Goal: Task Accomplishment & Management: Complete application form

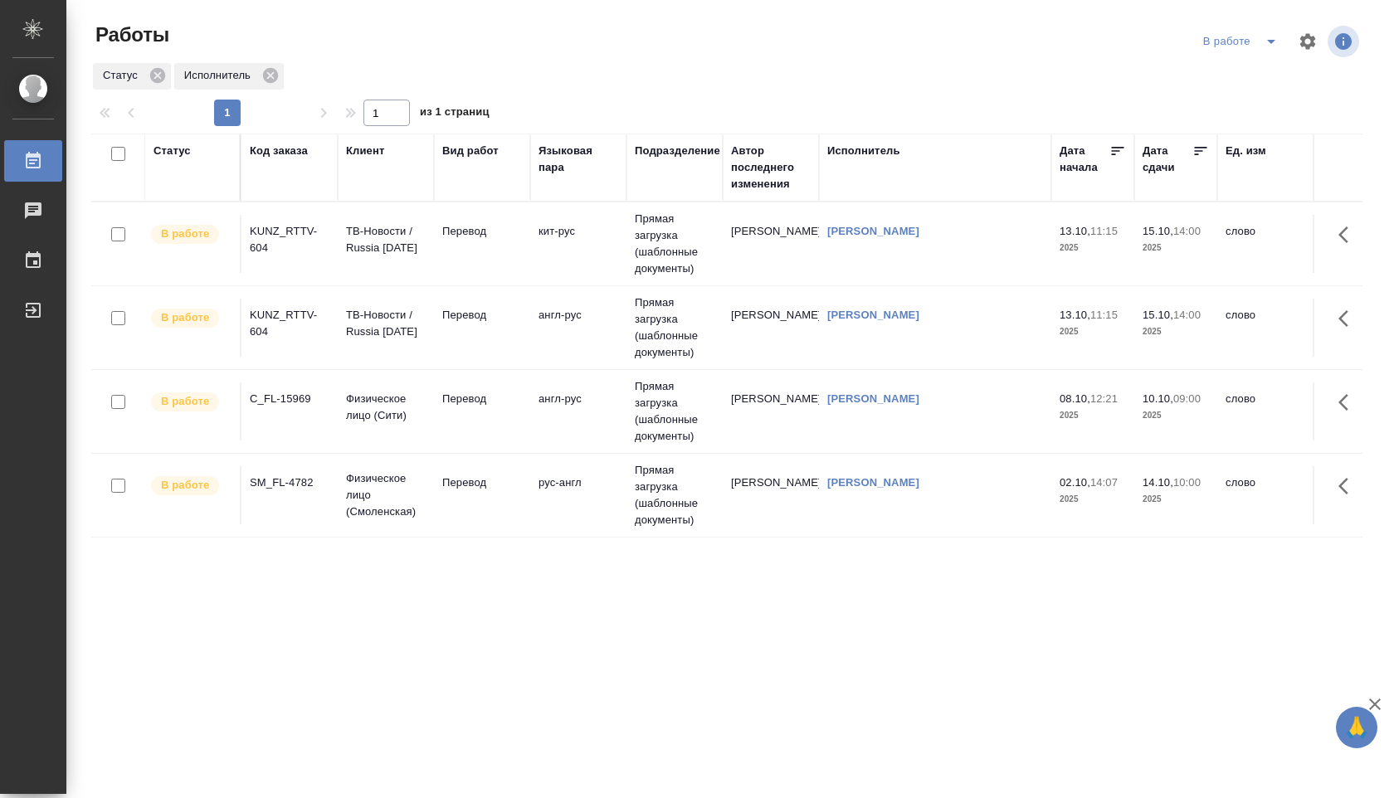
click at [671, 284] on td "Прямая загрузка (шаблонные документы)" at bounding box center [675, 244] width 96 height 83
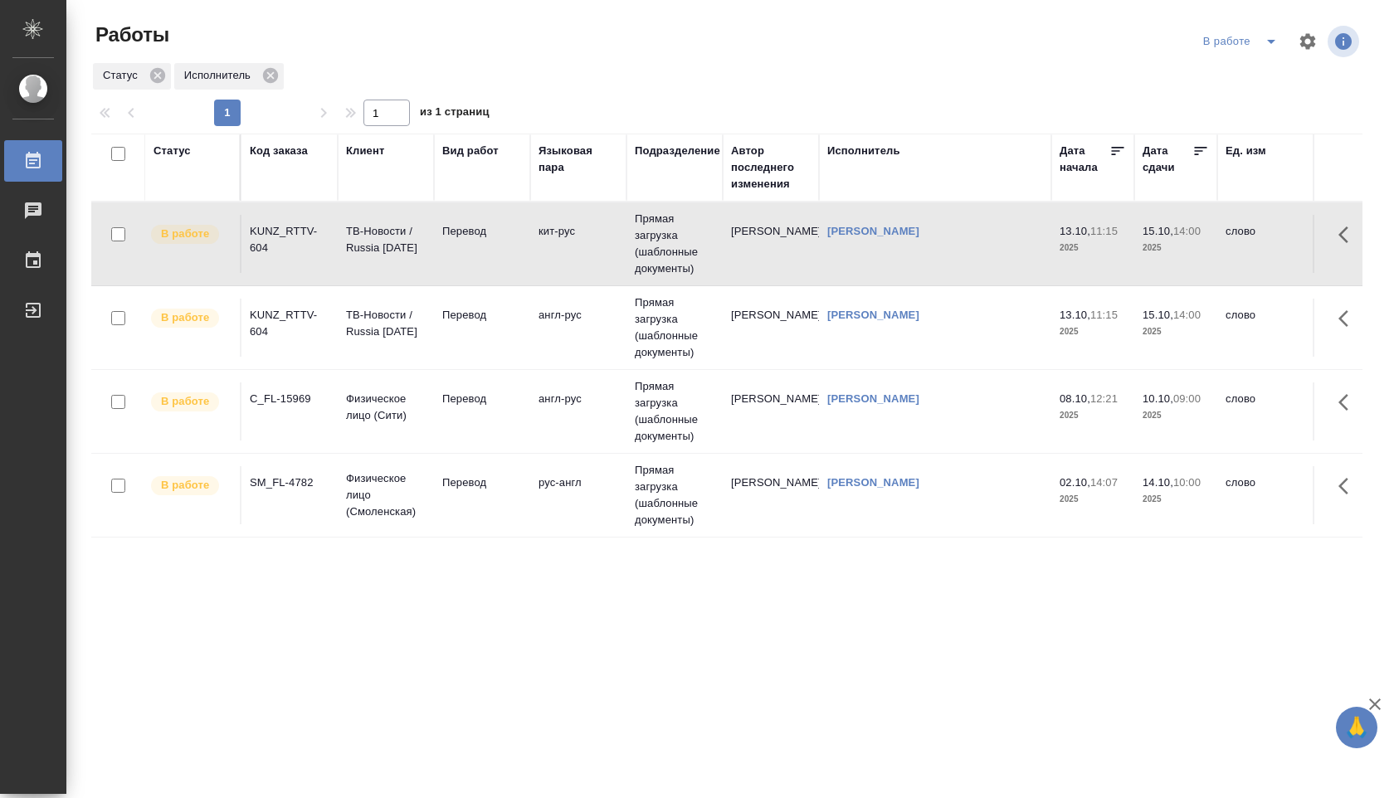
click at [979, 326] on td "[PERSON_NAME]" at bounding box center [935, 328] width 232 height 58
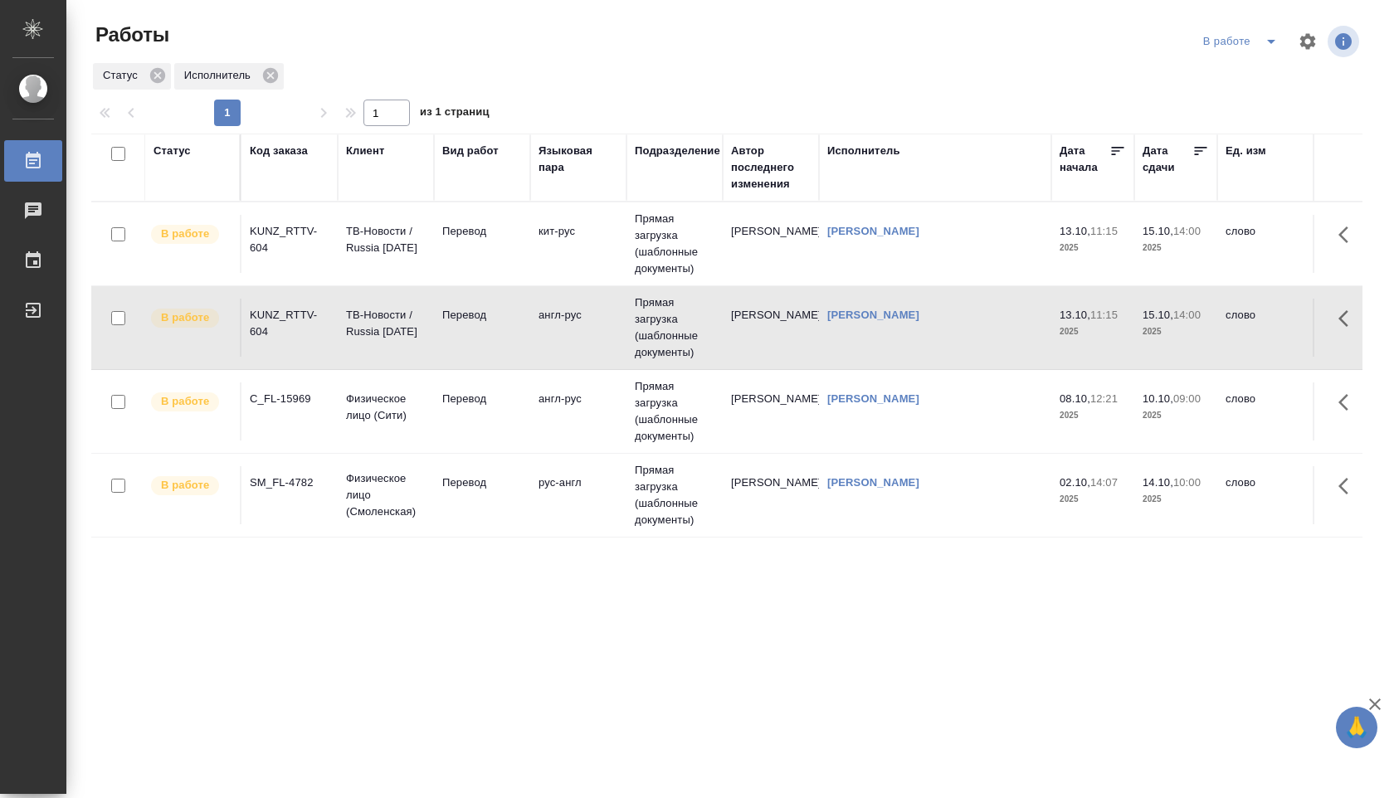
click at [1023, 327] on td "[PERSON_NAME]" at bounding box center [935, 328] width 232 height 58
click at [657, 266] on td "Прямая загрузка (шаблонные документы)" at bounding box center [675, 244] width 96 height 83
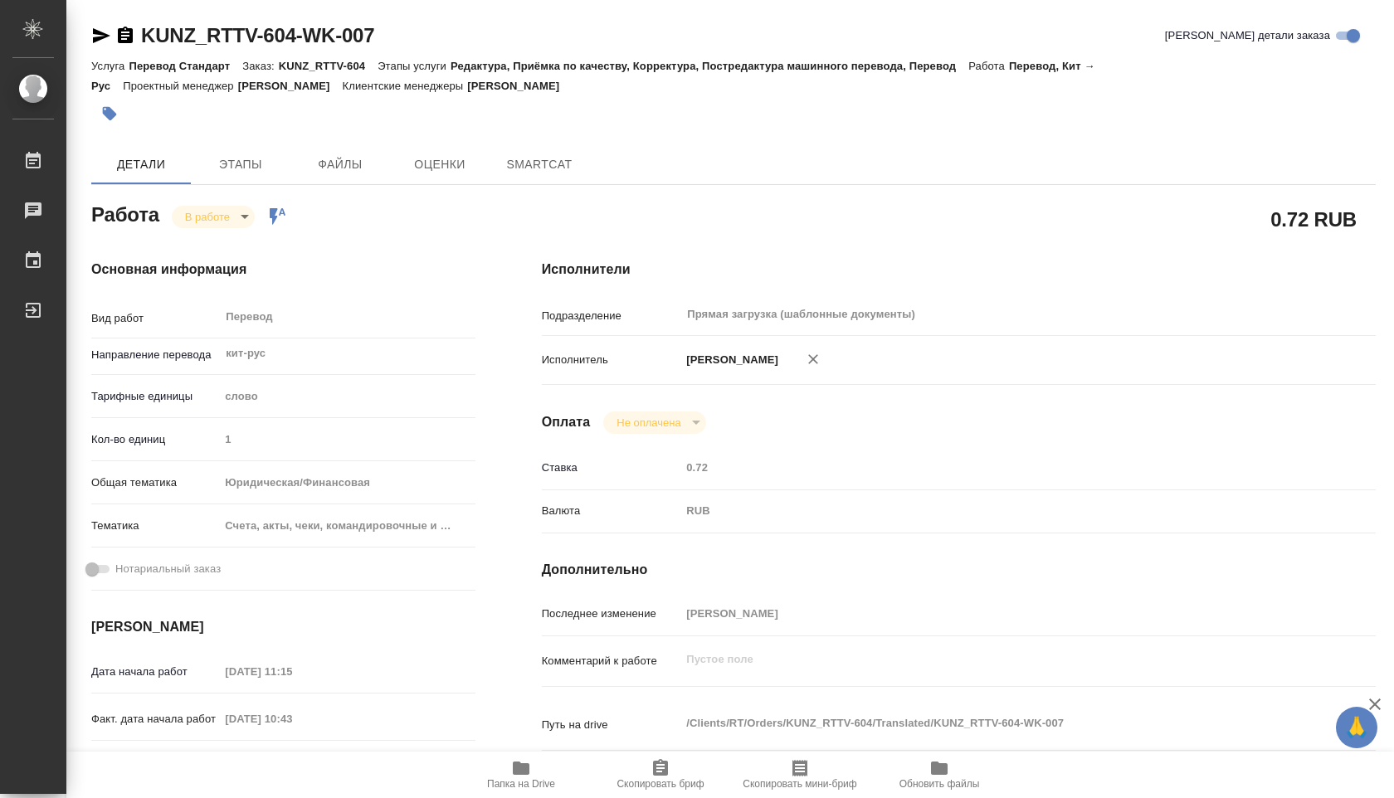
type textarea "x"
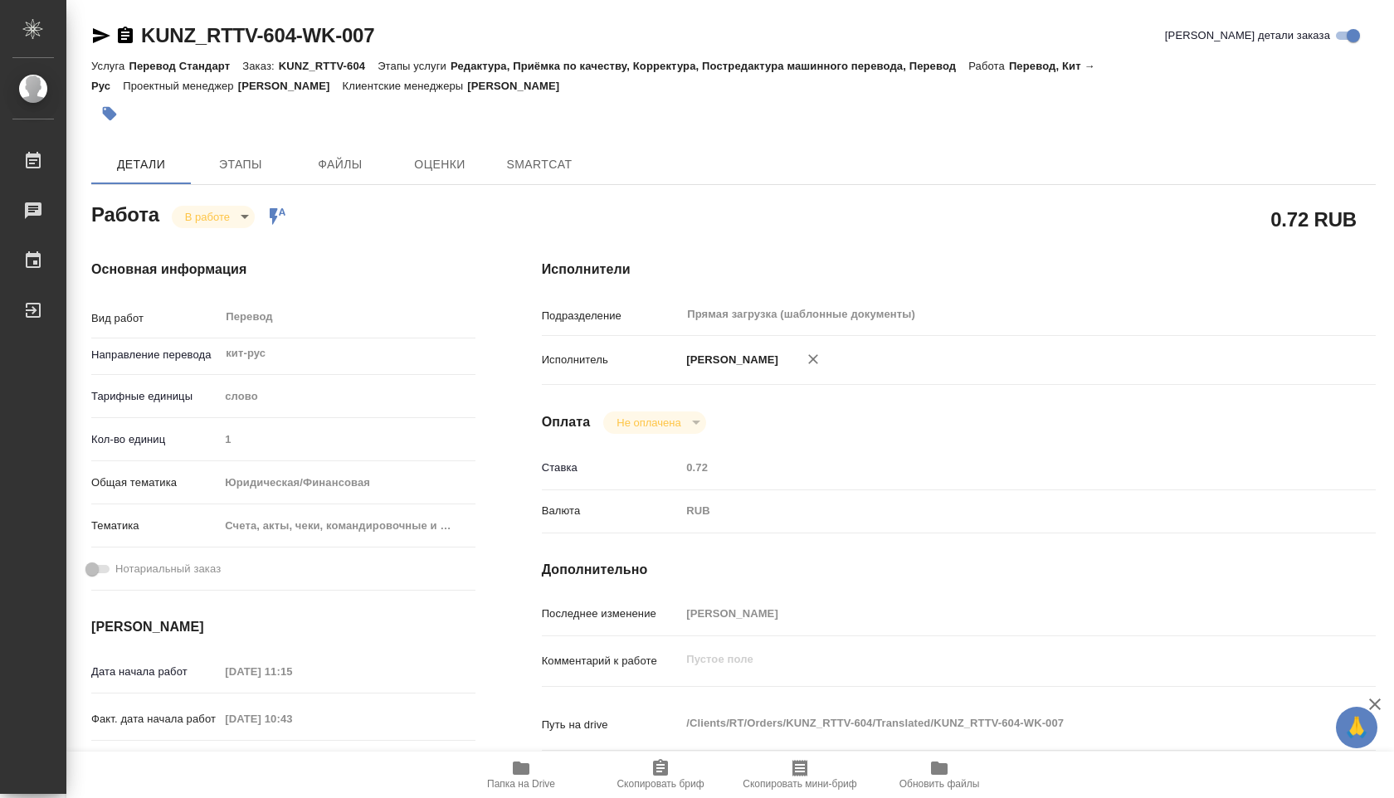
type textarea "x"
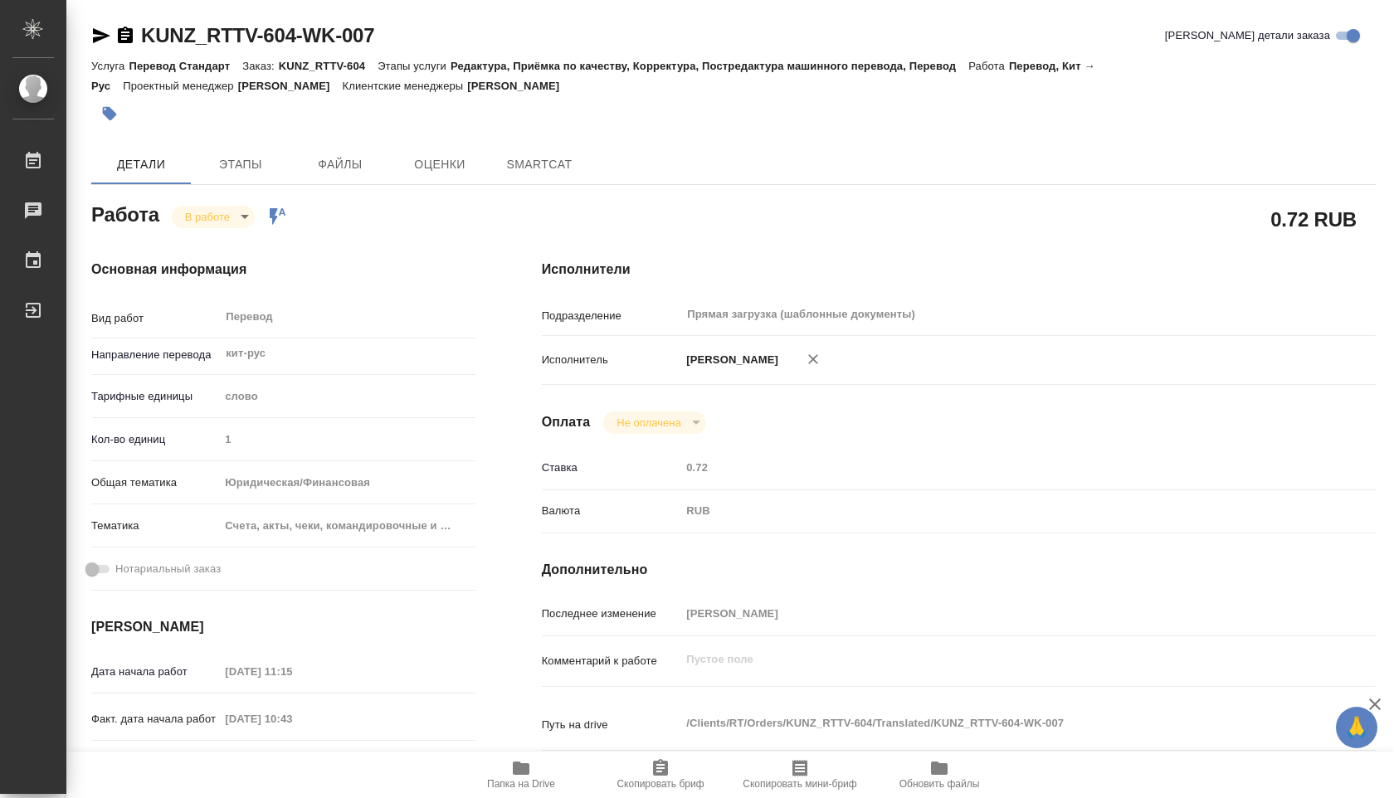
type textarea "x"
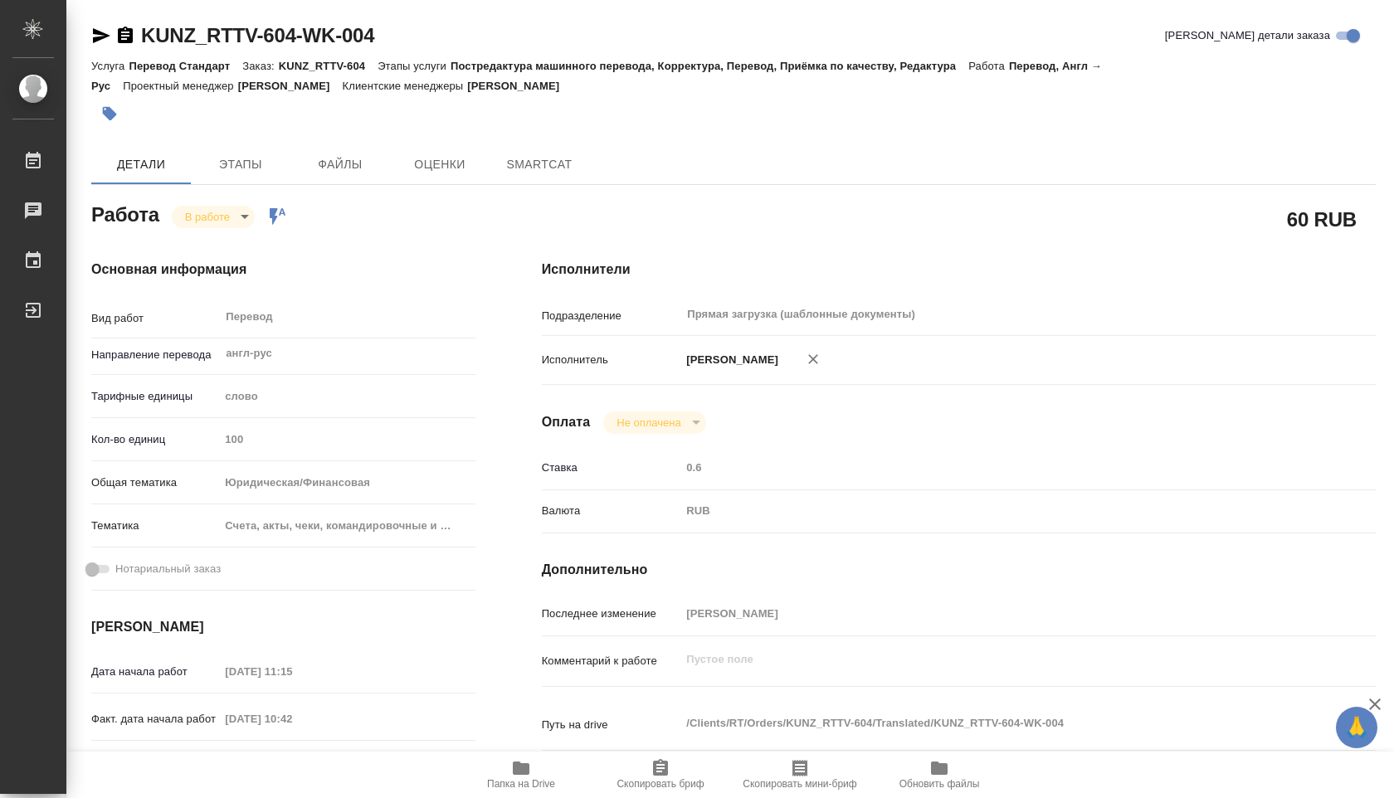
type textarea "x"
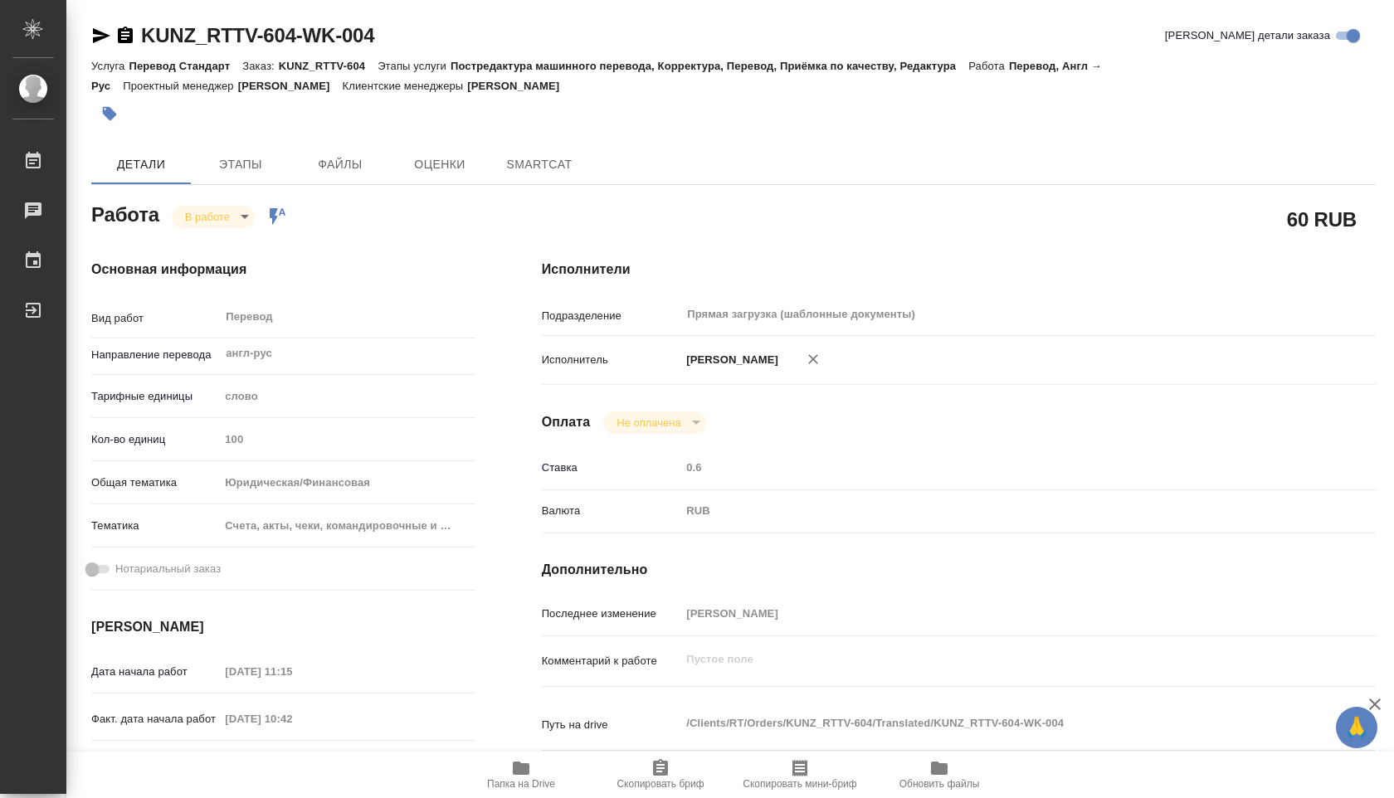
type textarea "x"
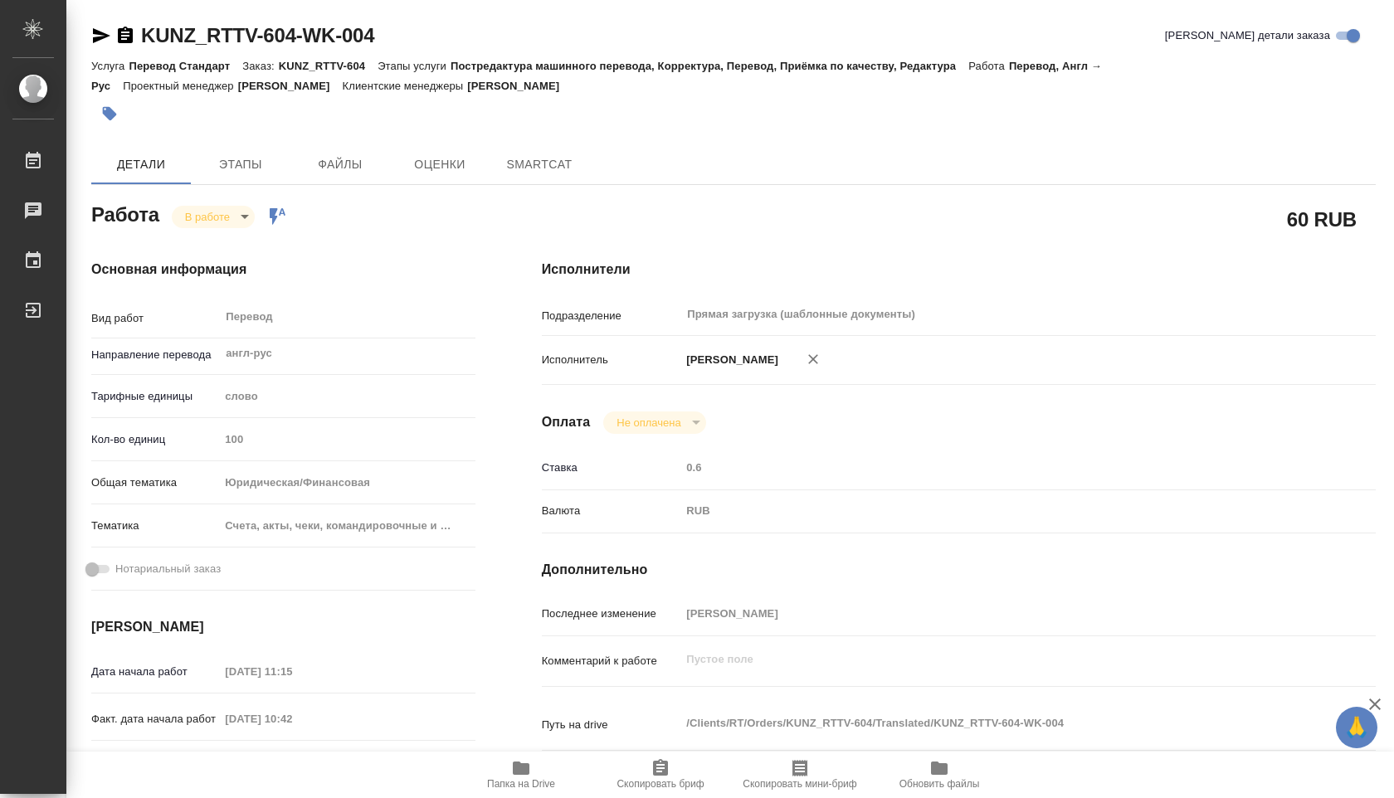
type textarea "x"
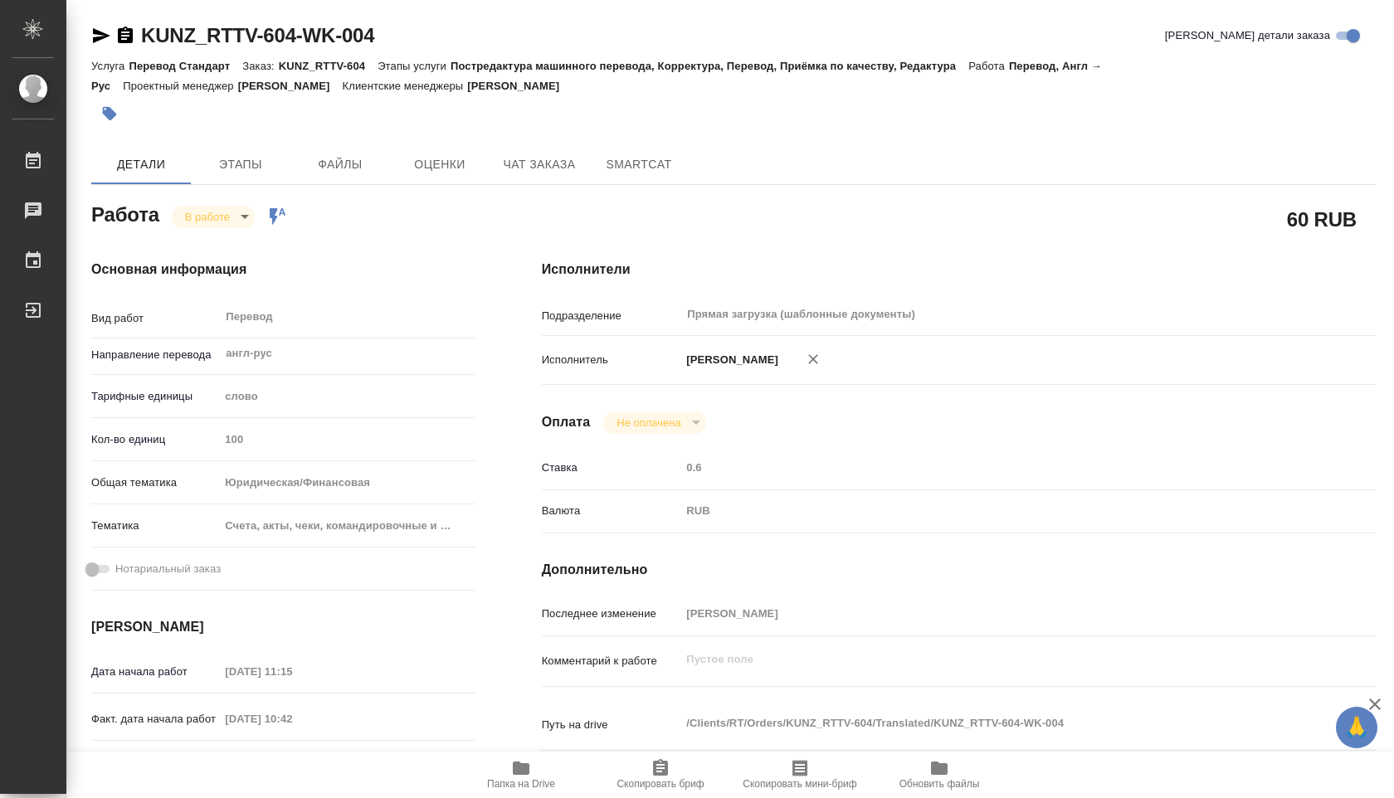
type textarea "x"
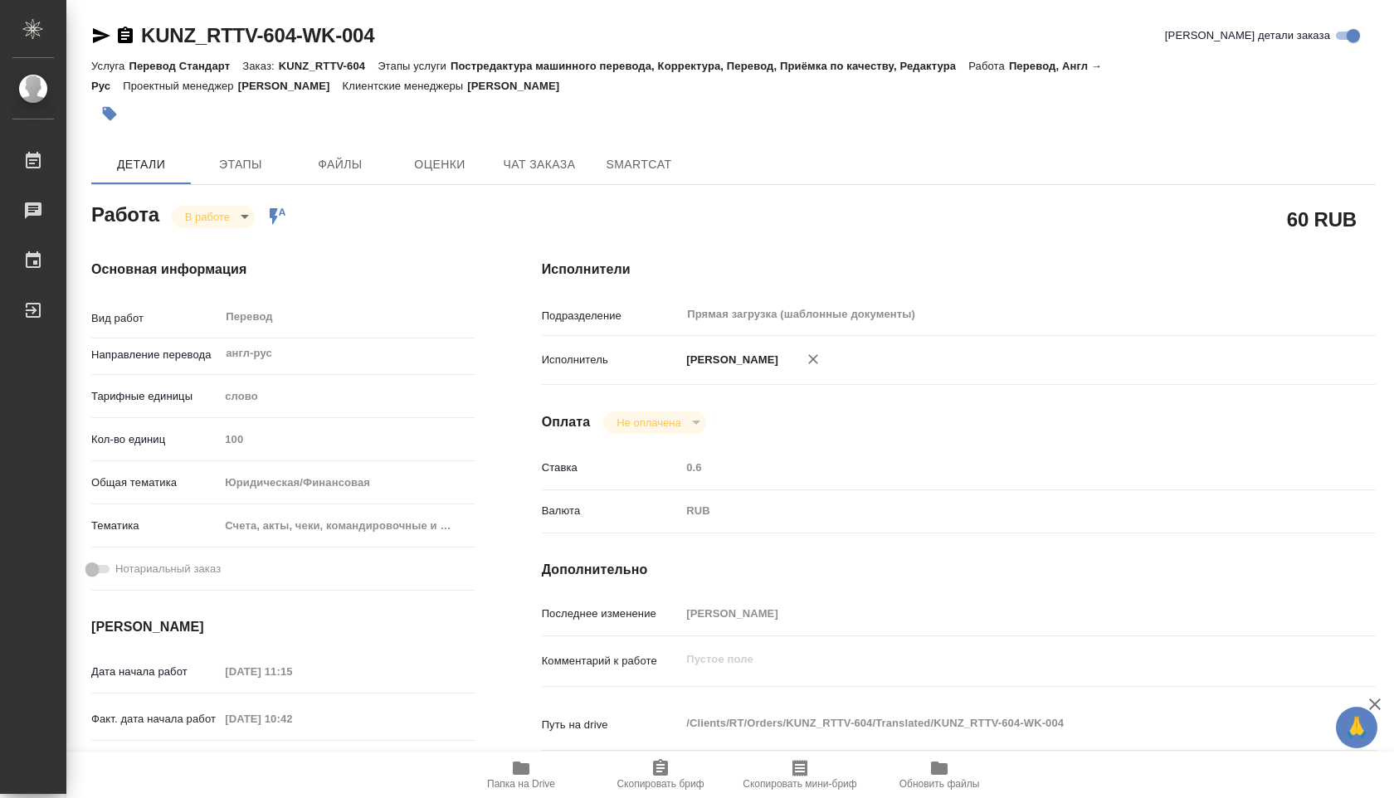
type textarea "x"
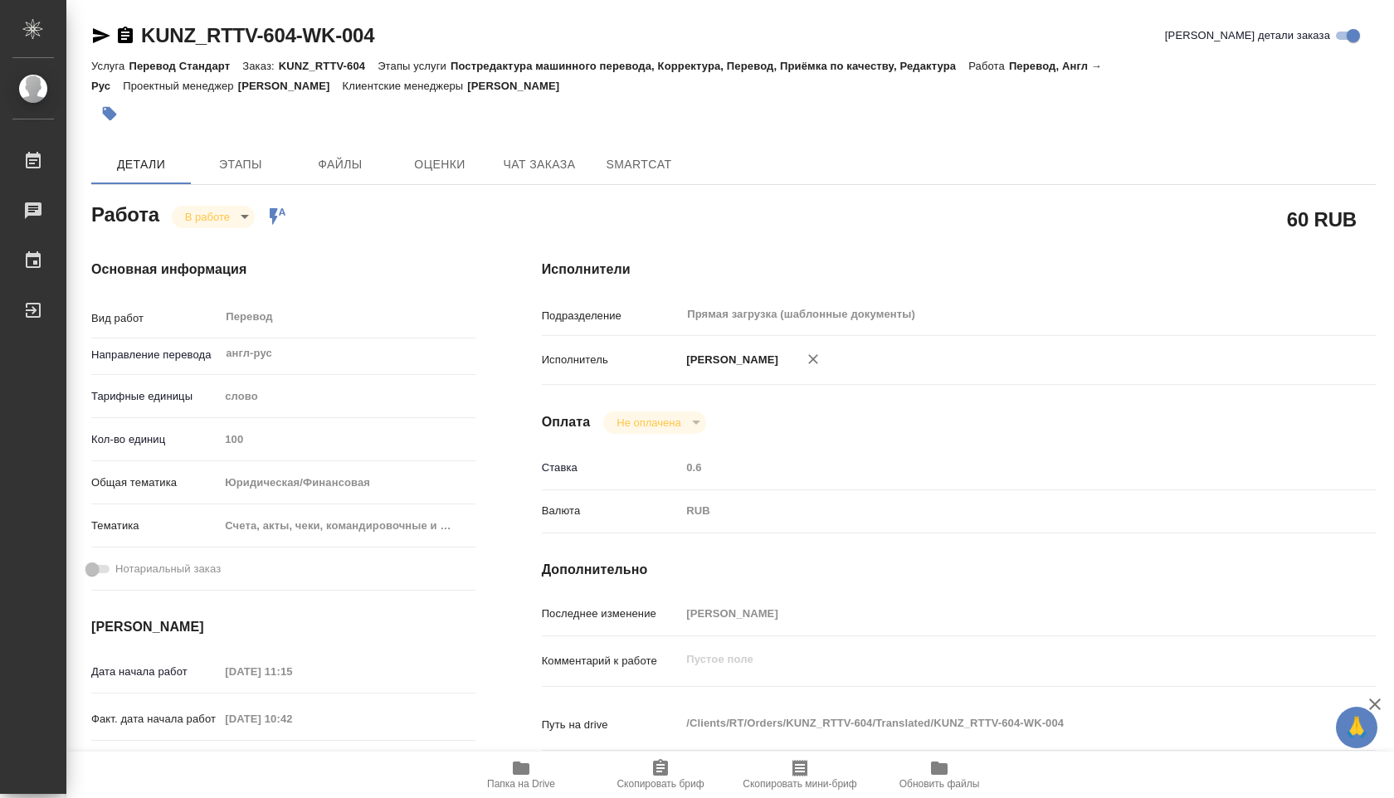
click at [510, 759] on span "Папка на Drive" at bounding box center [521, 775] width 120 height 32
type textarea "x"
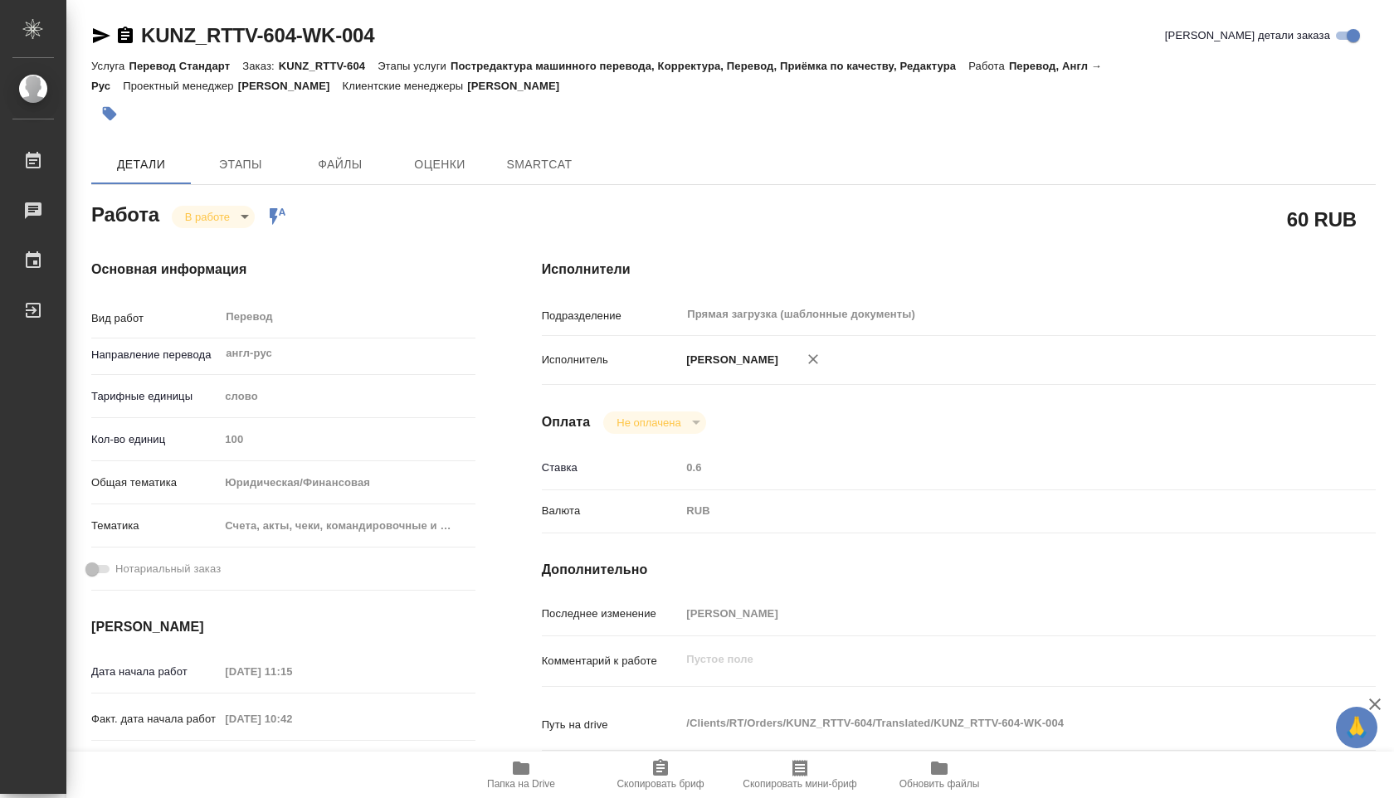
type textarea "x"
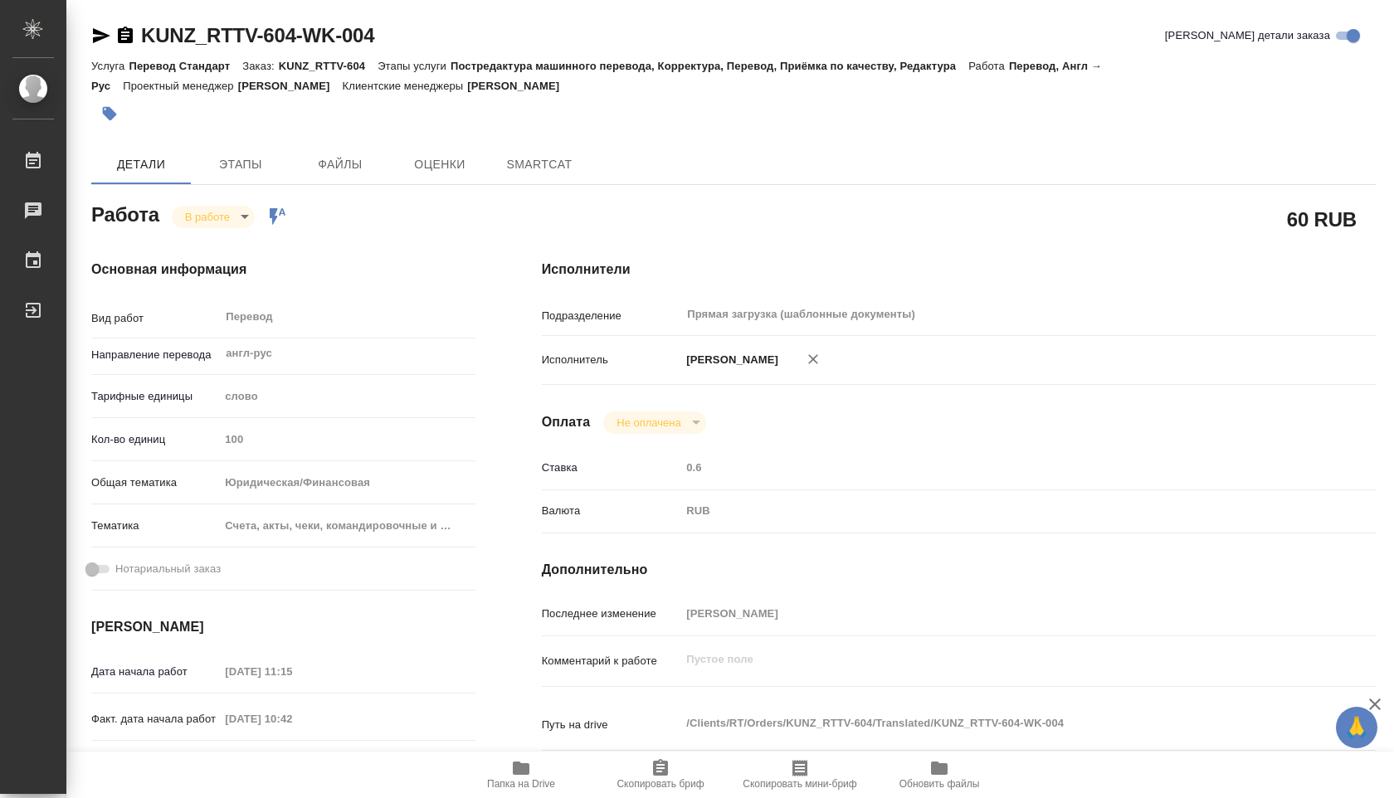
type textarea "x"
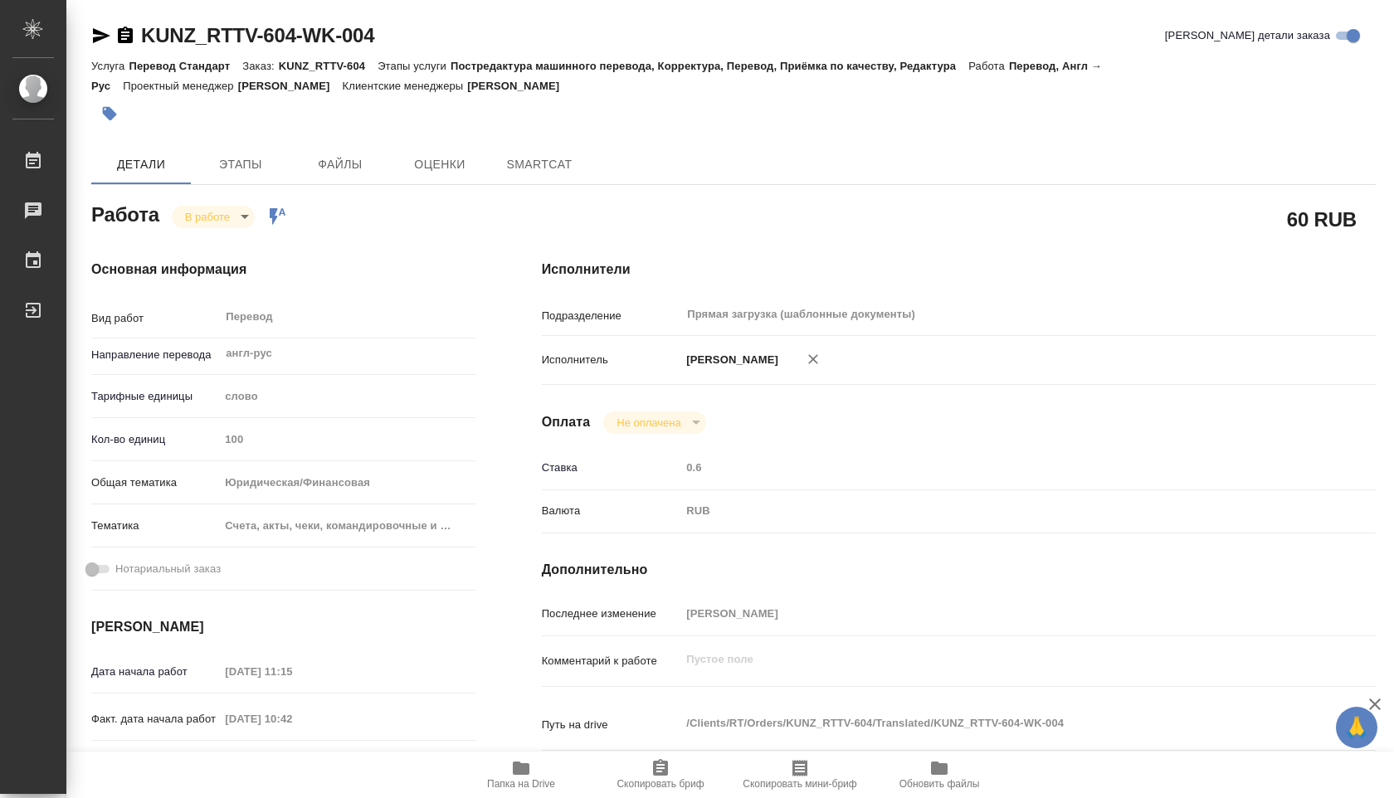
type textarea "x"
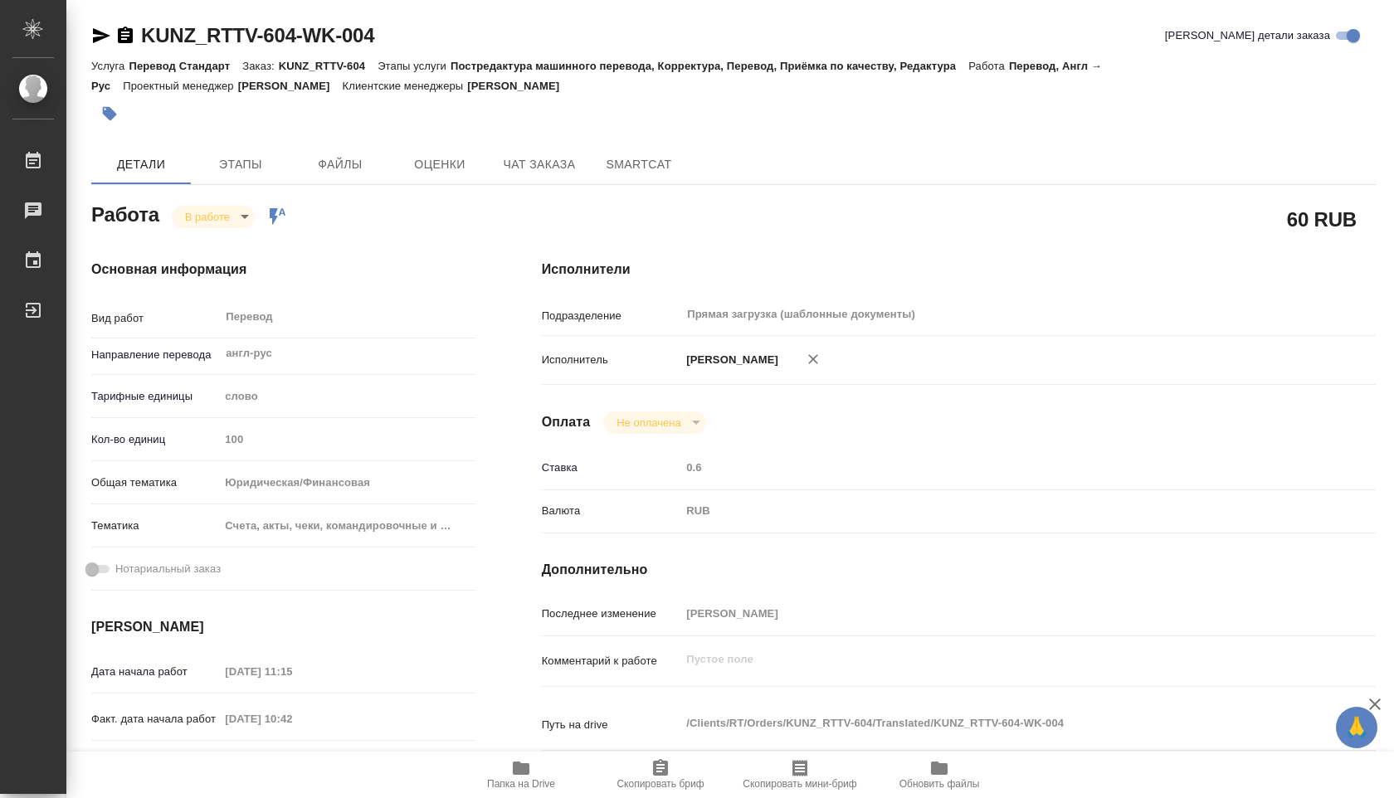
type textarea "x"
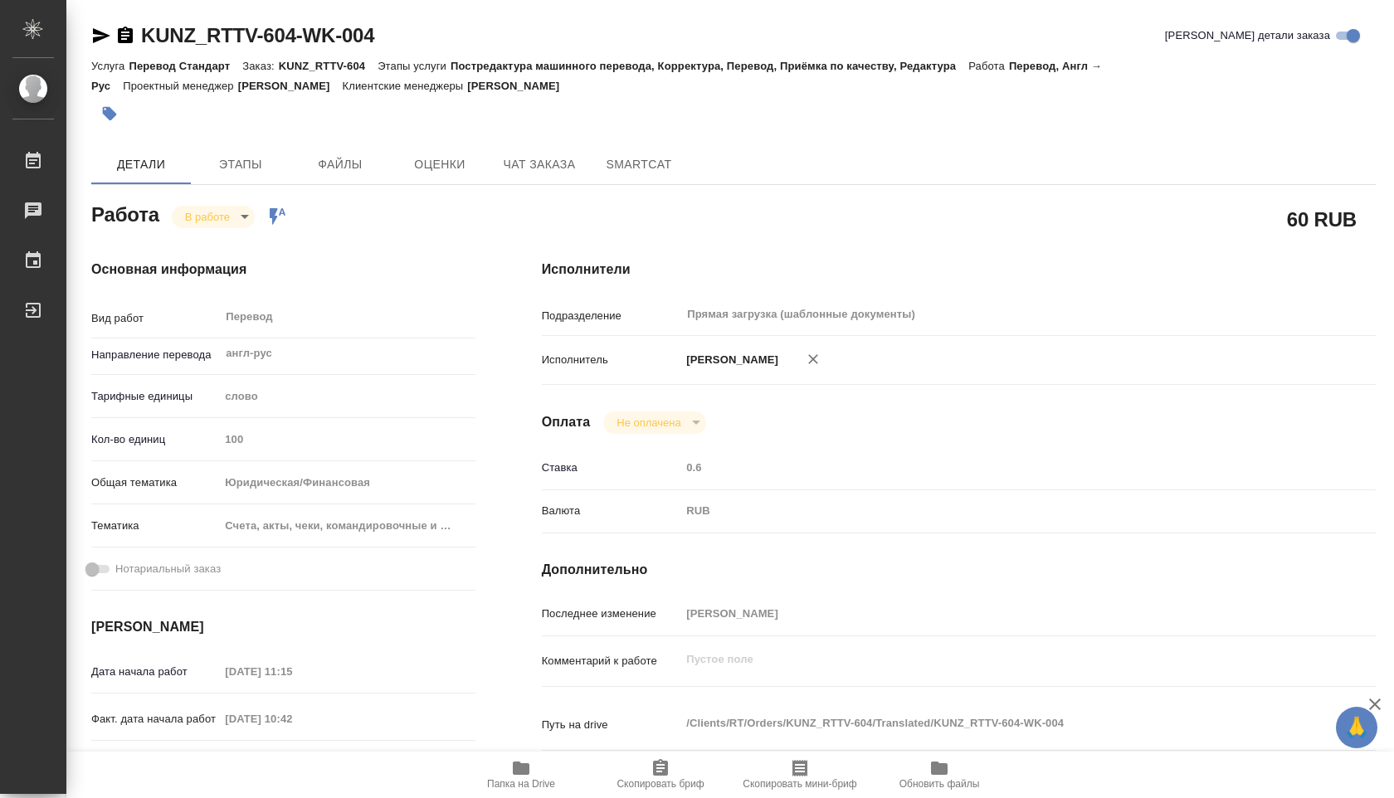
type textarea "x"
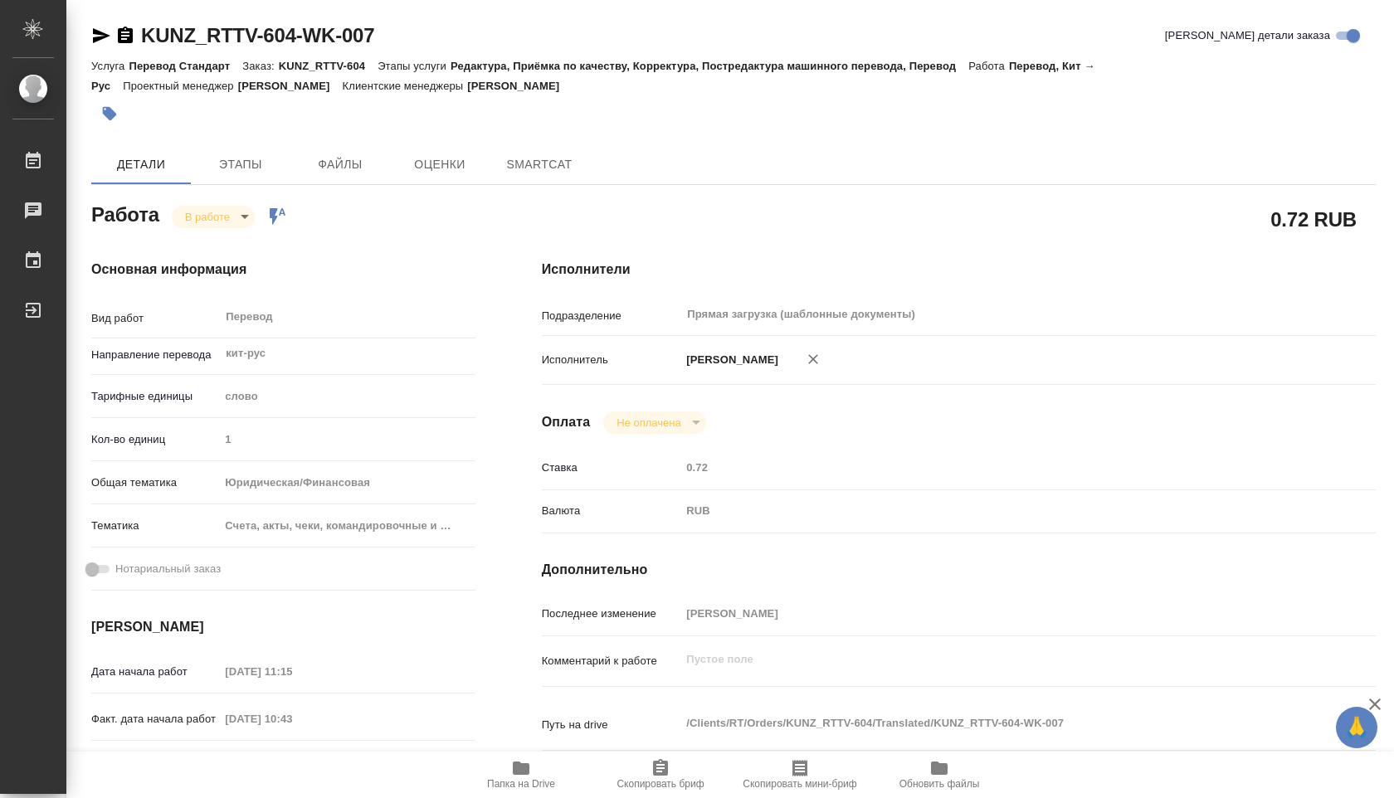
type textarea "x"
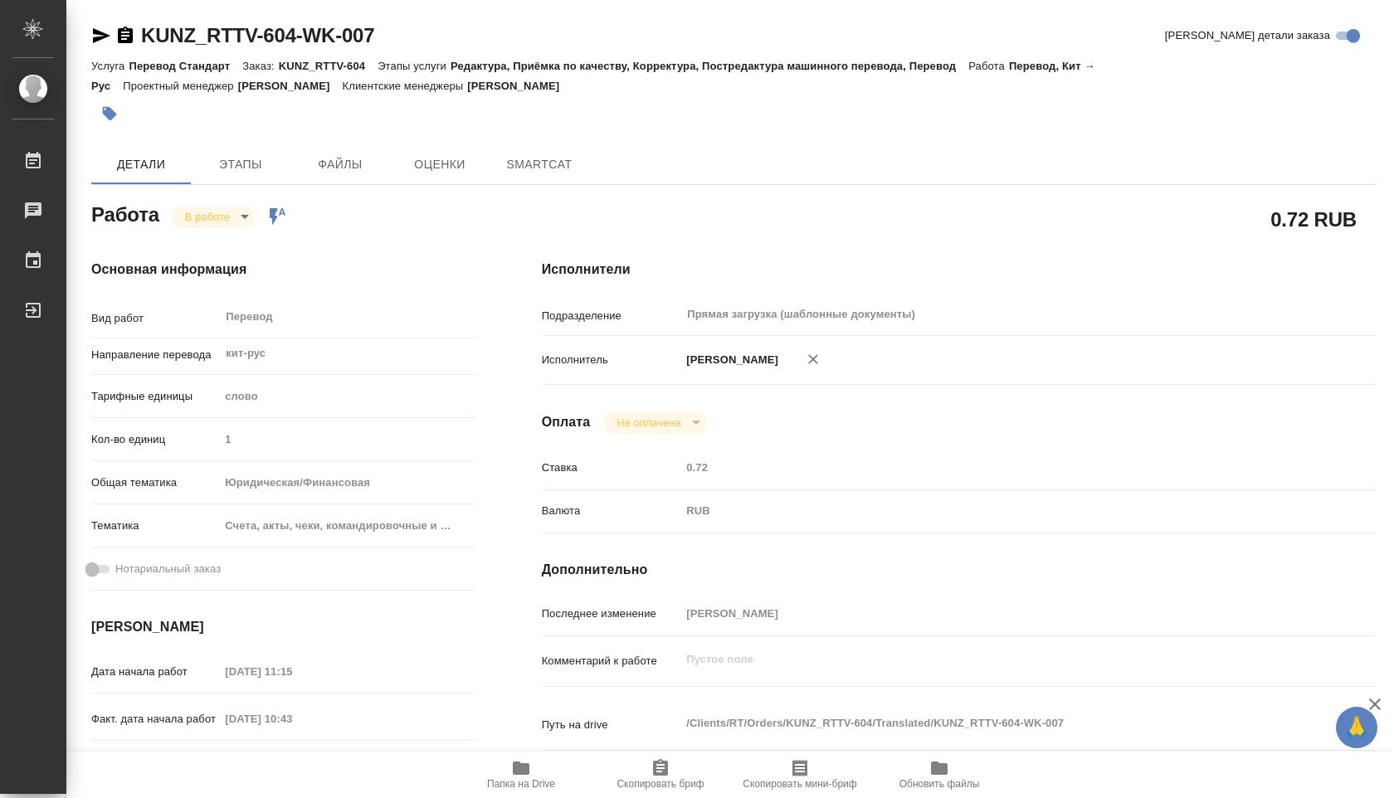
type textarea "x"
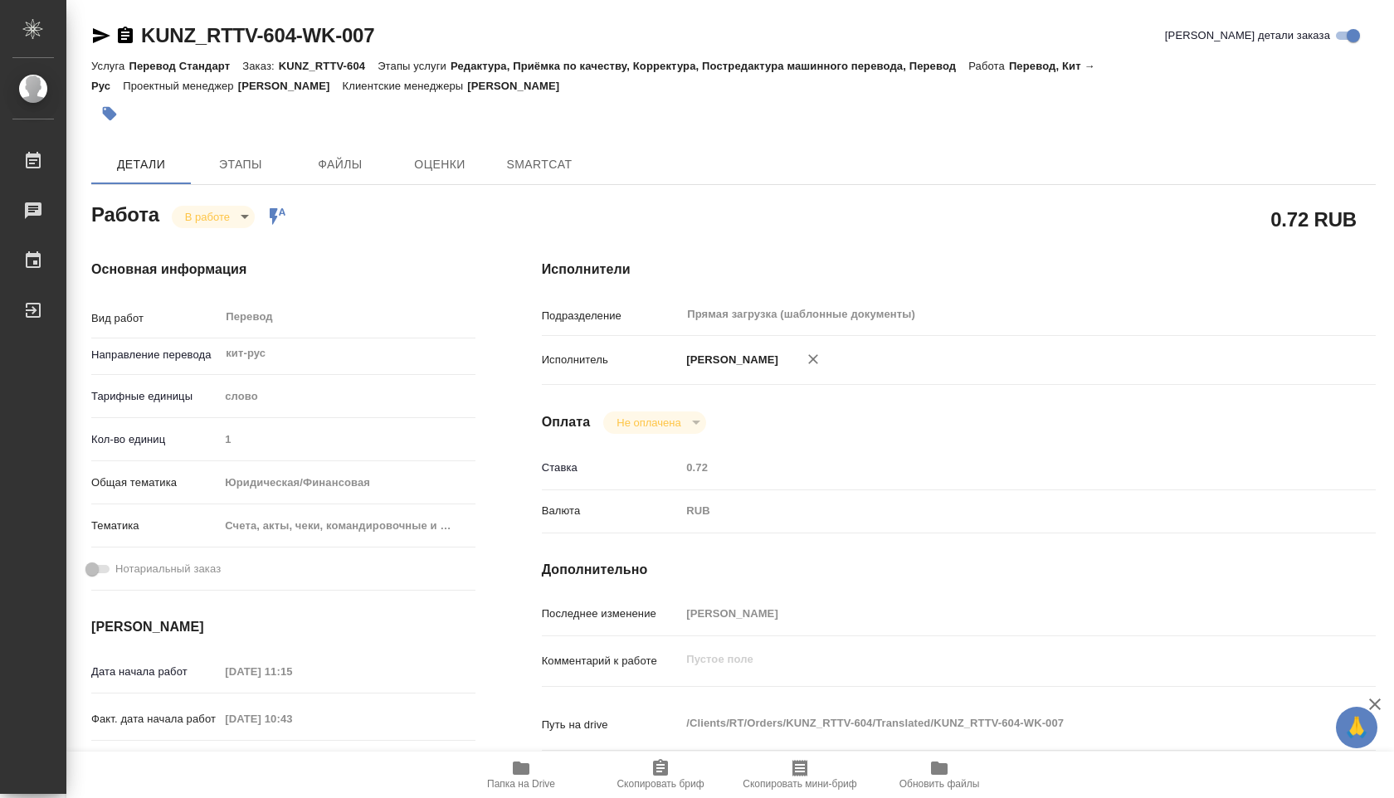
type textarea "x"
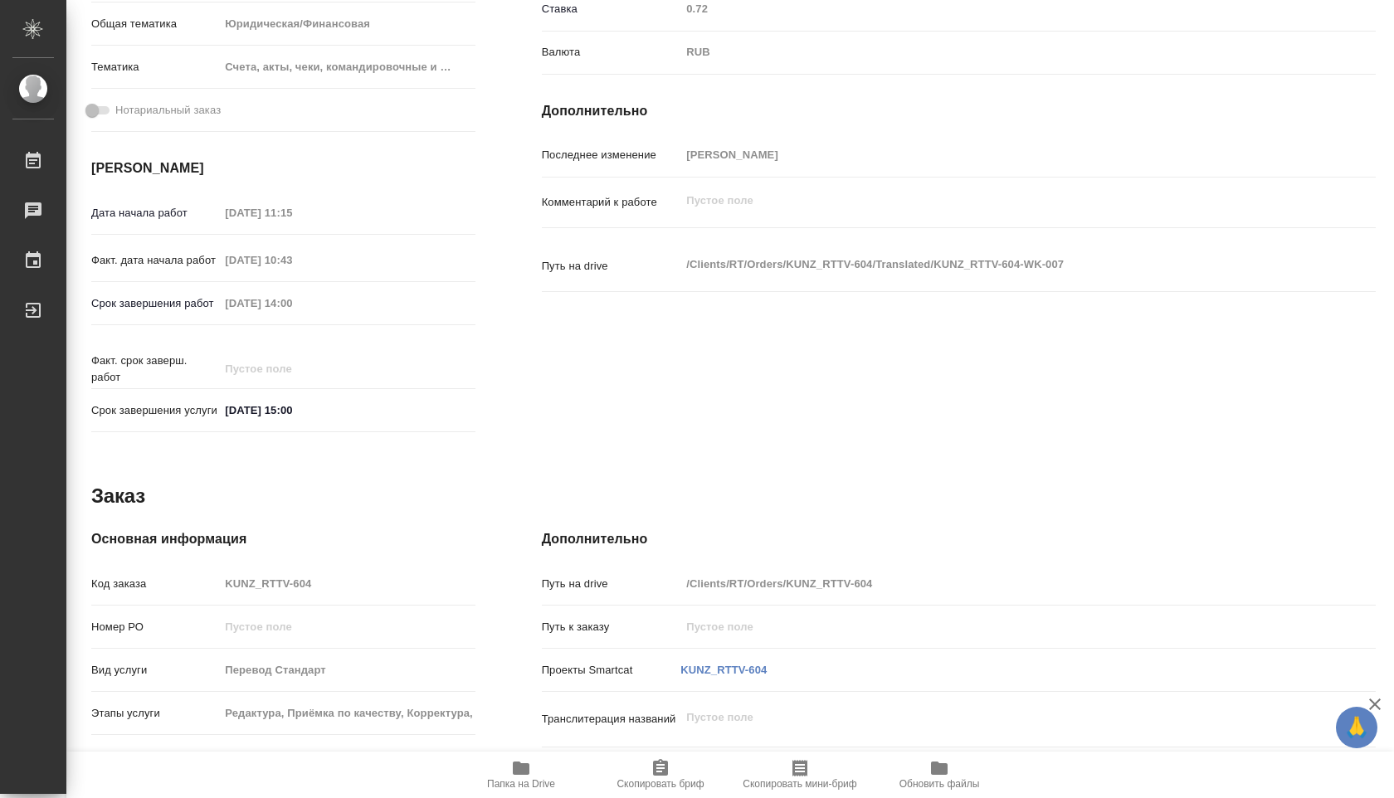
scroll to position [651, 0]
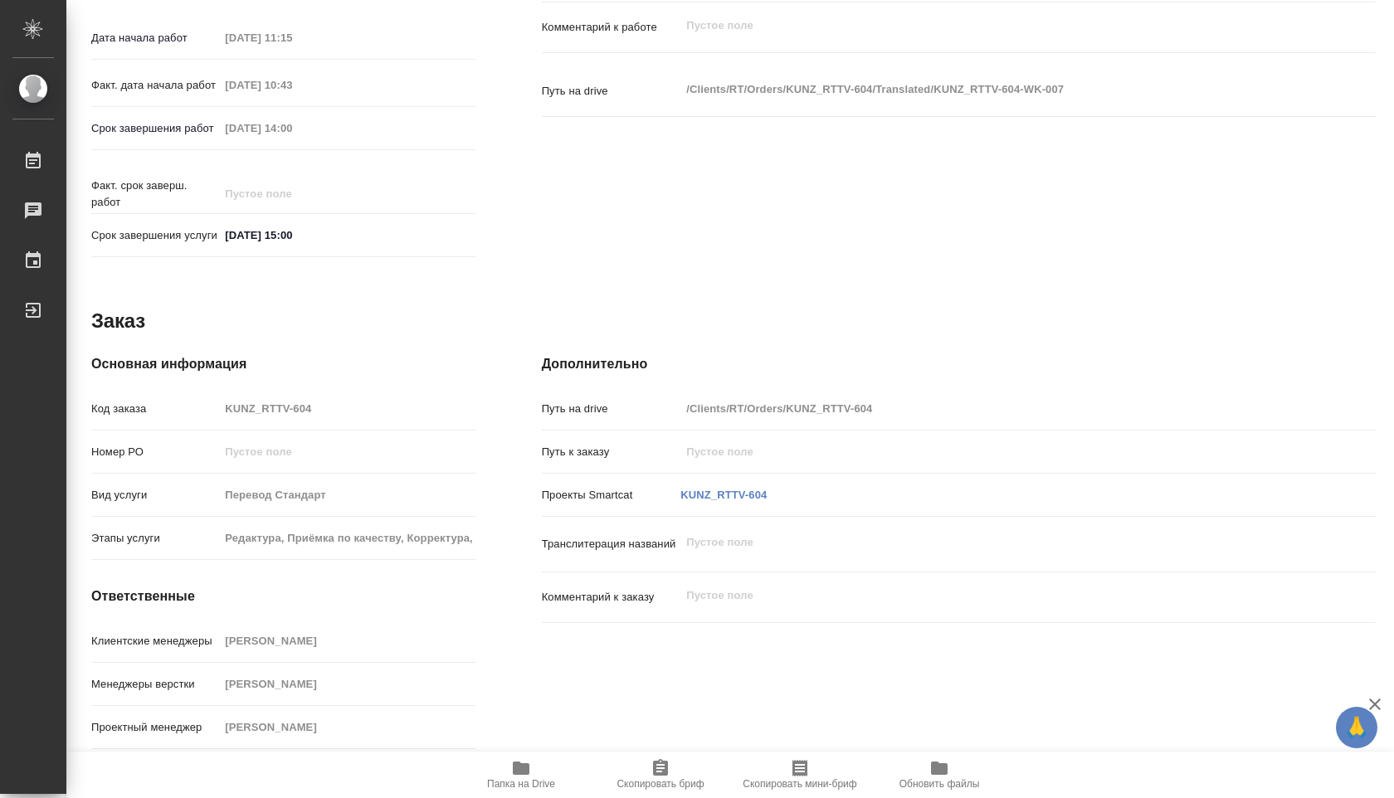
type textarea "x"
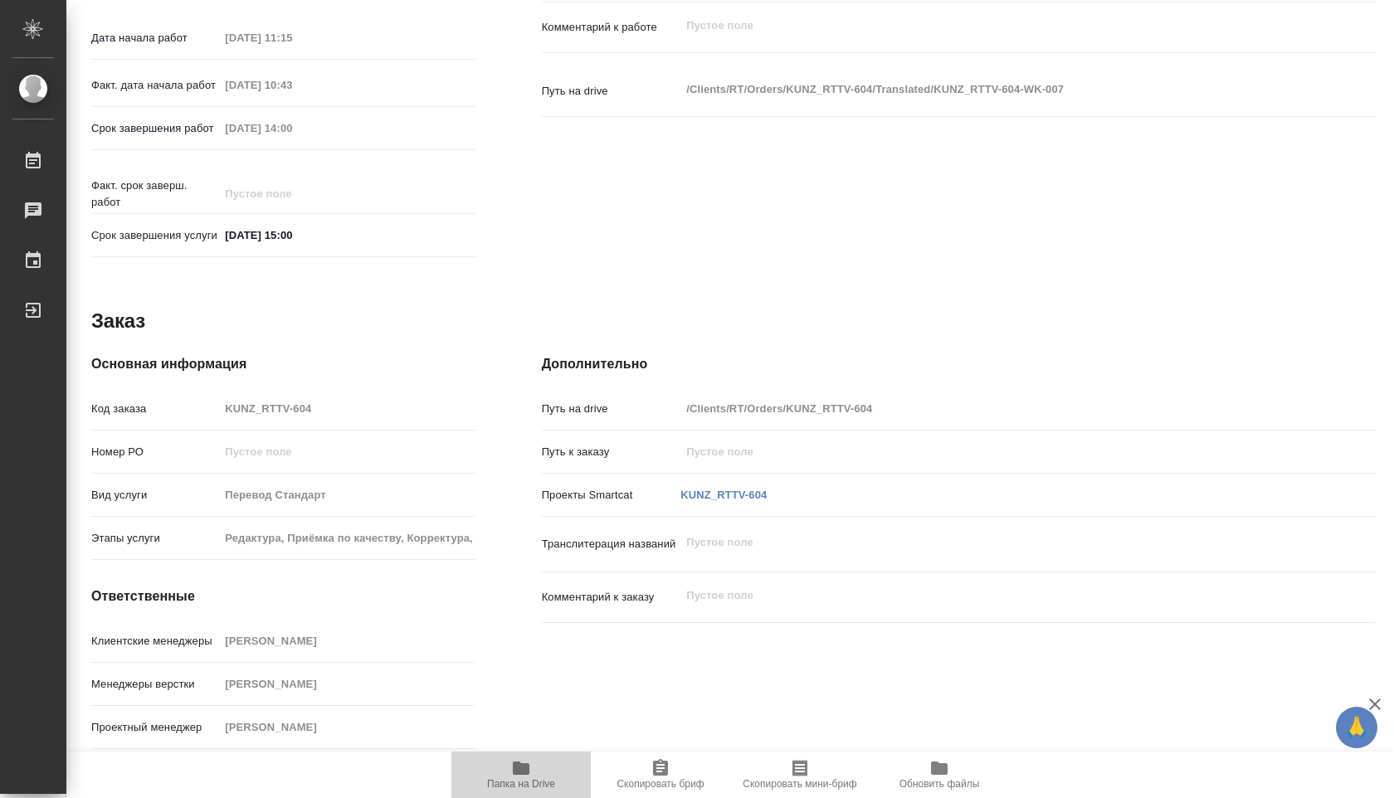
click at [514, 772] on icon "button" at bounding box center [521, 768] width 17 height 13
type textarea "x"
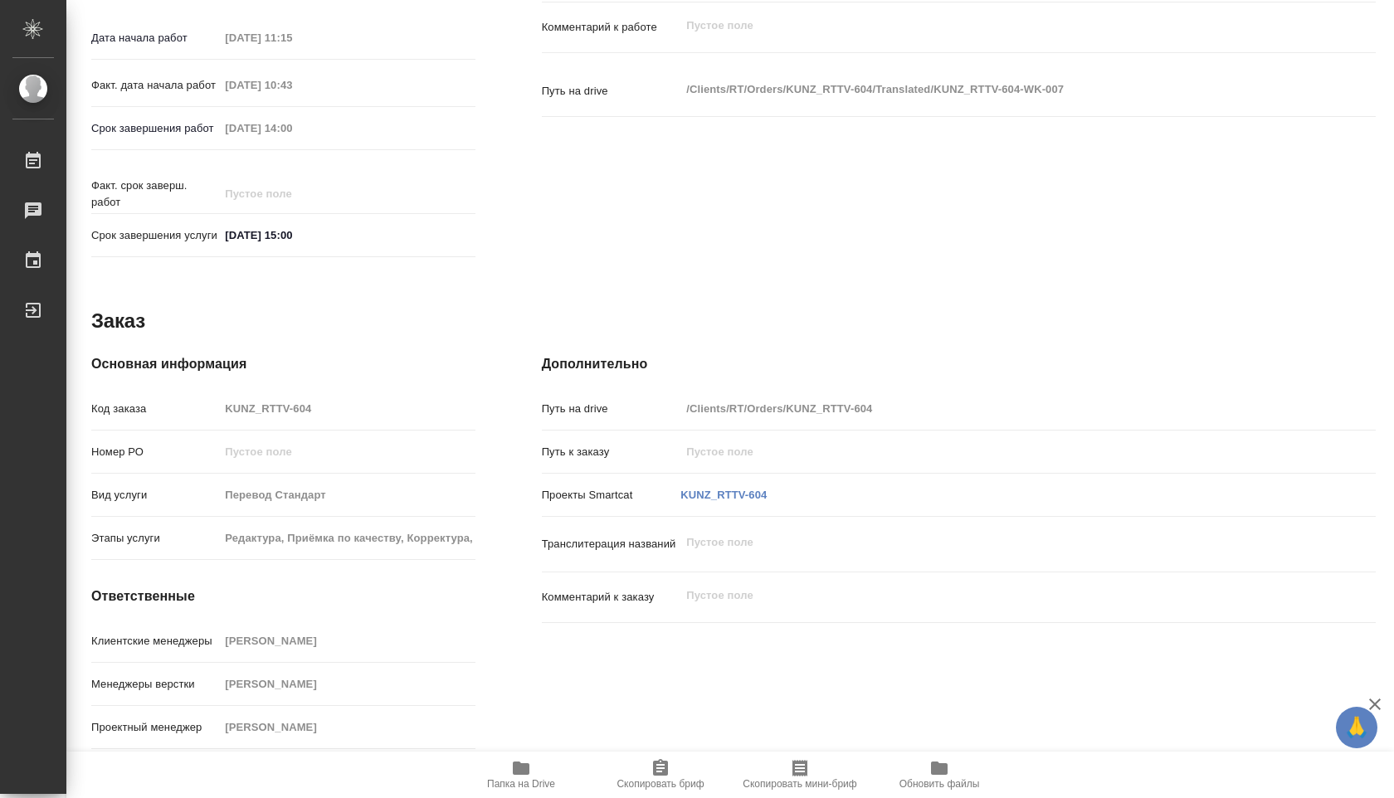
type textarea "x"
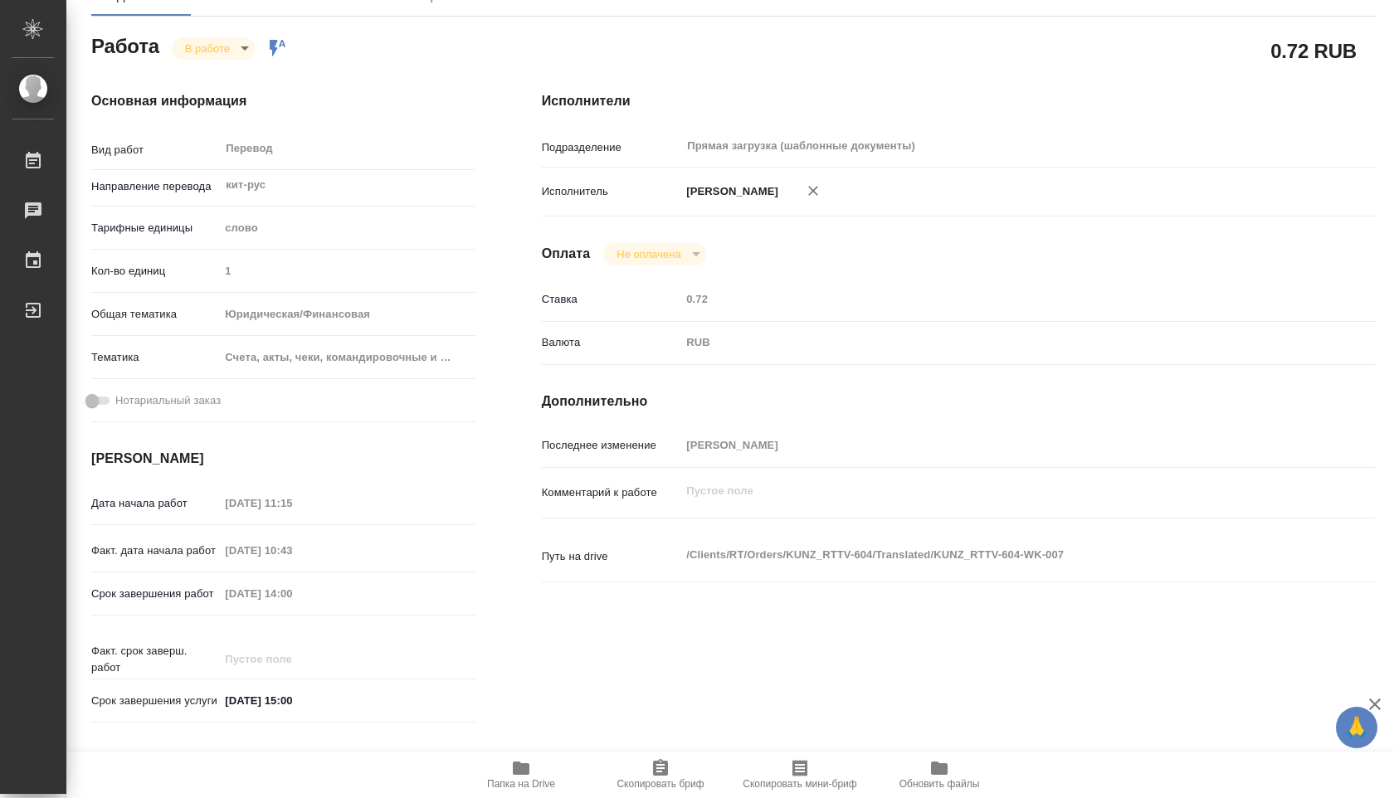
scroll to position [164, 0]
